Goal: Transaction & Acquisition: Purchase product/service

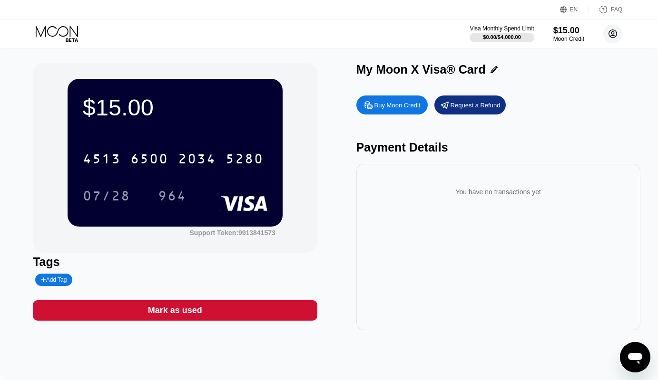
click at [607, 37] on circle at bounding box center [612, 33] width 19 height 19
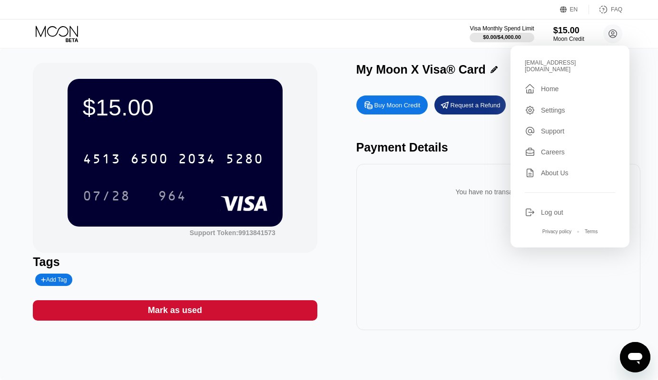
click at [561, 86] on div " Home" at bounding box center [569, 88] width 90 height 11
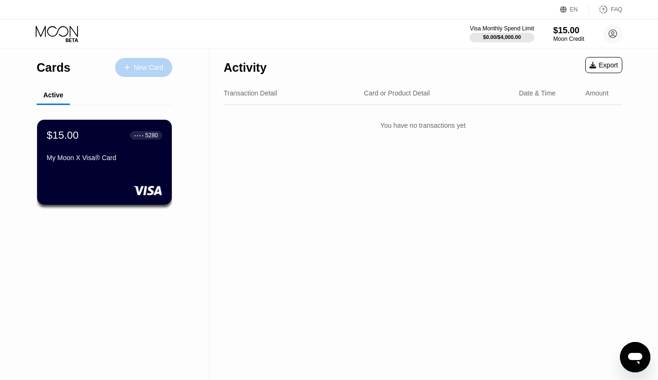
click at [141, 71] on div "New Card" at bounding box center [148, 68] width 29 height 8
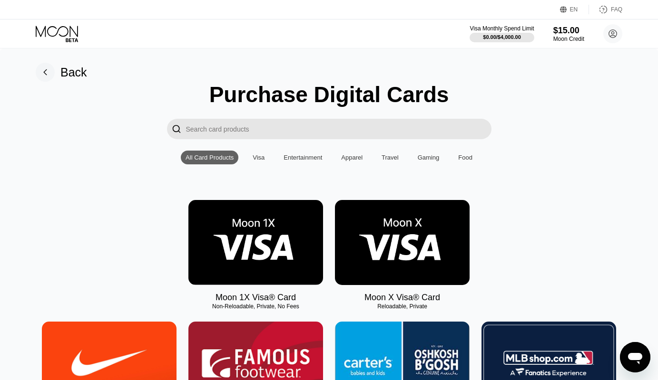
click at [249, 242] on img at bounding box center [255, 242] width 135 height 85
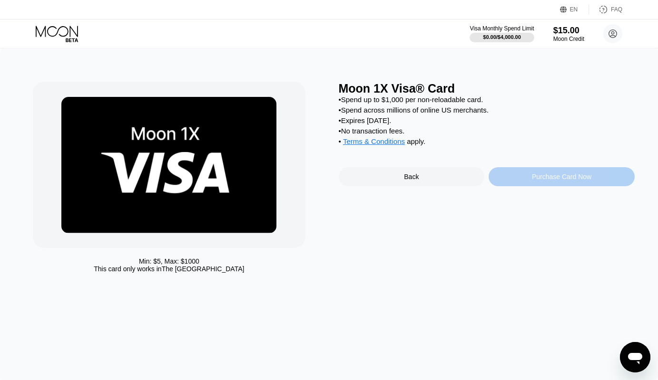
click at [523, 186] on div "Purchase Card Now" at bounding box center [561, 176] width 146 height 19
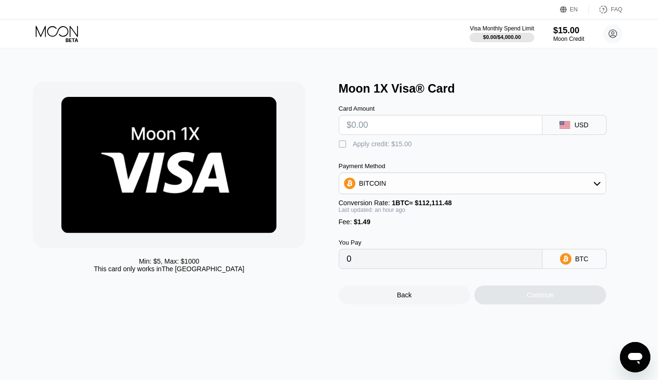
click at [377, 129] on input "text" at bounding box center [440, 125] width 187 height 19
type input "$1"
type input "0.00002222"
type input "$15"
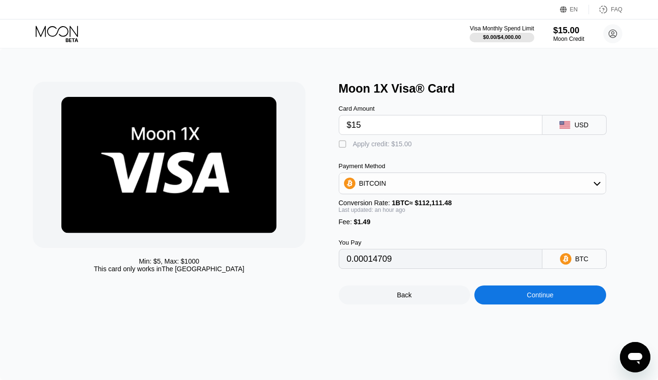
type input "0.00014703"
type input "$15"
click at [390, 149] on div " Apply credit: $15.00" at bounding box center [378, 145] width 78 height 10
type input "0.00001329"
click at [388, 131] on input "$15" at bounding box center [440, 125] width 187 height 19
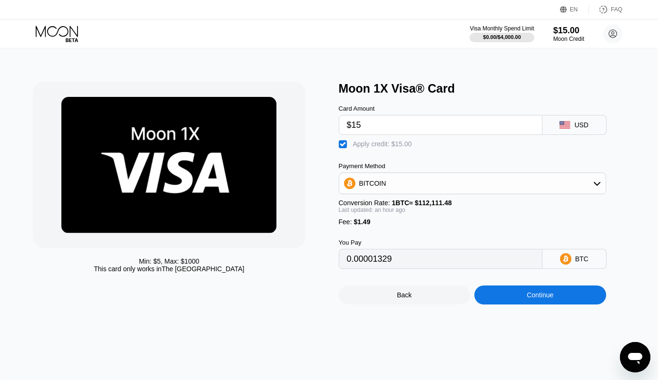
click at [356, 148] on div "Apply credit: $15.00" at bounding box center [382, 144] width 59 height 8
type input "0.00014703"
click at [372, 130] on input "$15" at bounding box center [440, 125] width 187 height 19
type input "$1"
type input "0.00002221"
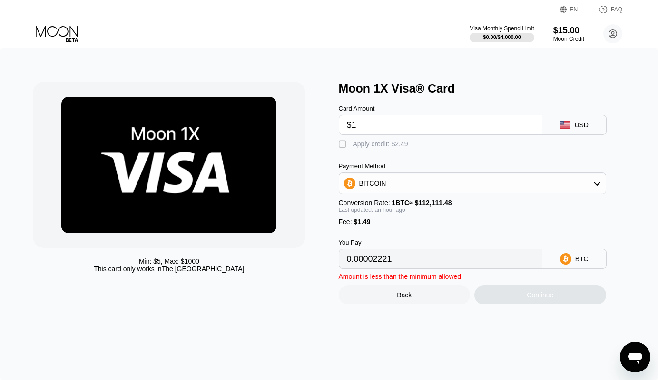
type input "$12"
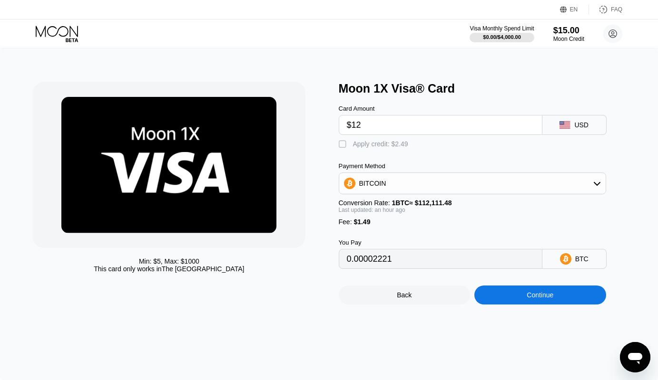
type input "0.00012028"
type input "$12"
click at [371, 148] on div "Apply credit: $13.49" at bounding box center [382, 144] width 59 height 8
type input "0"
click at [528, 300] on div "Continue" at bounding box center [540, 295] width 132 height 19
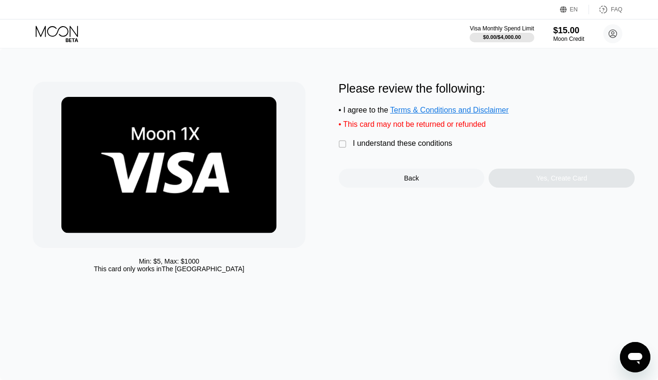
click at [393, 148] on div "I understand these conditions" at bounding box center [402, 143] width 99 height 9
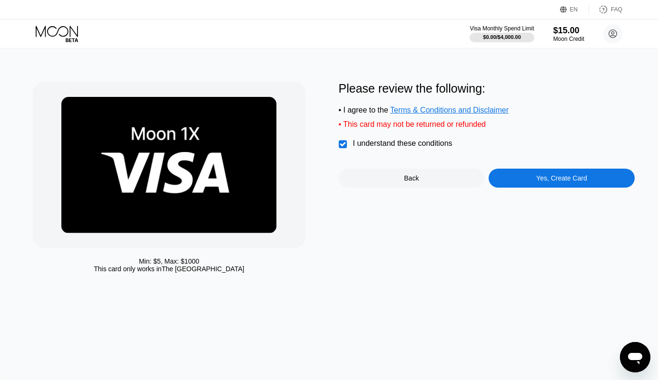
click at [533, 183] on div "Yes, Create Card" at bounding box center [561, 178] width 146 height 19
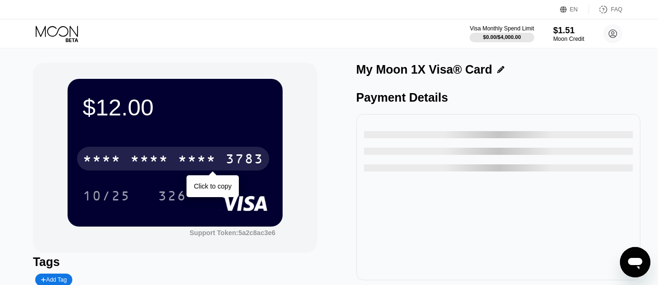
click at [138, 165] on div "* * * *" at bounding box center [149, 160] width 38 height 15
